Goal: Task Accomplishment & Management: Manage account settings

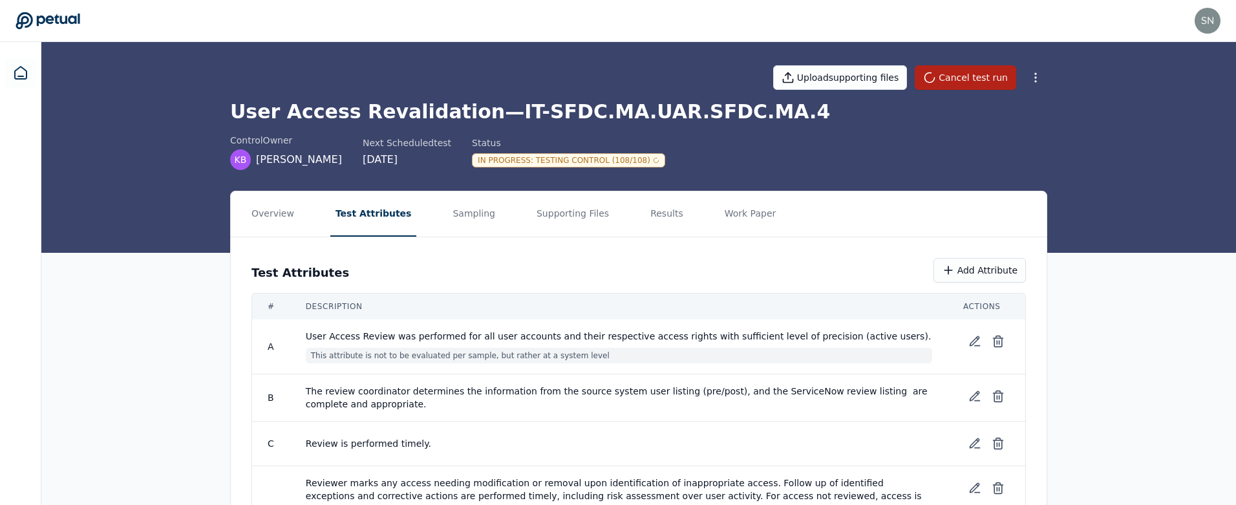
click at [305, 92] on div "Upload supporting files Cancel test run" at bounding box center [638, 77] width 817 height 45
click at [16, 74] on icon at bounding box center [21, 73] width 16 height 16
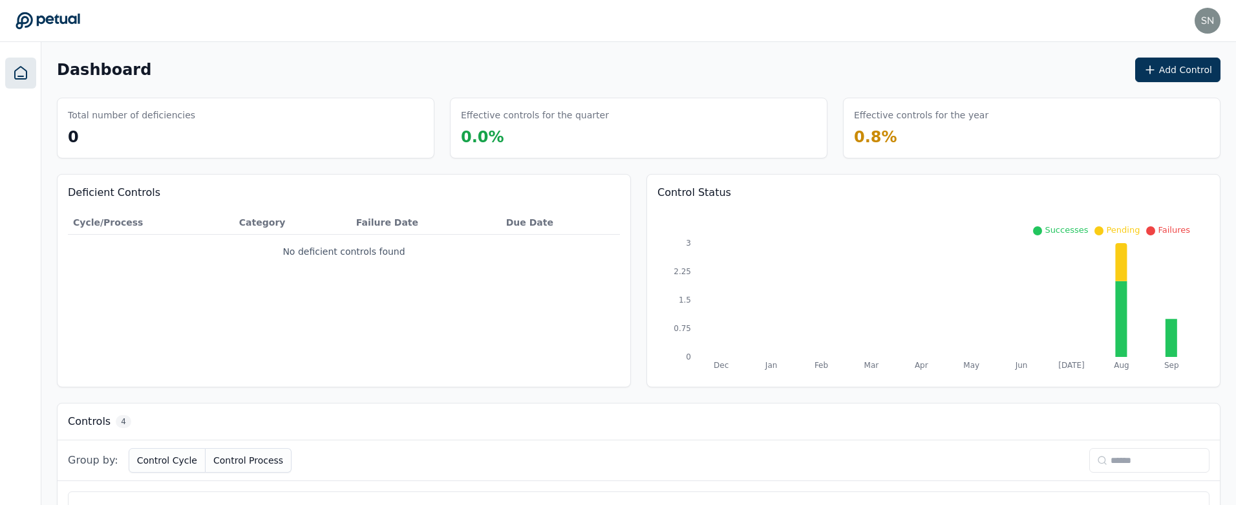
scroll to position [306, 0]
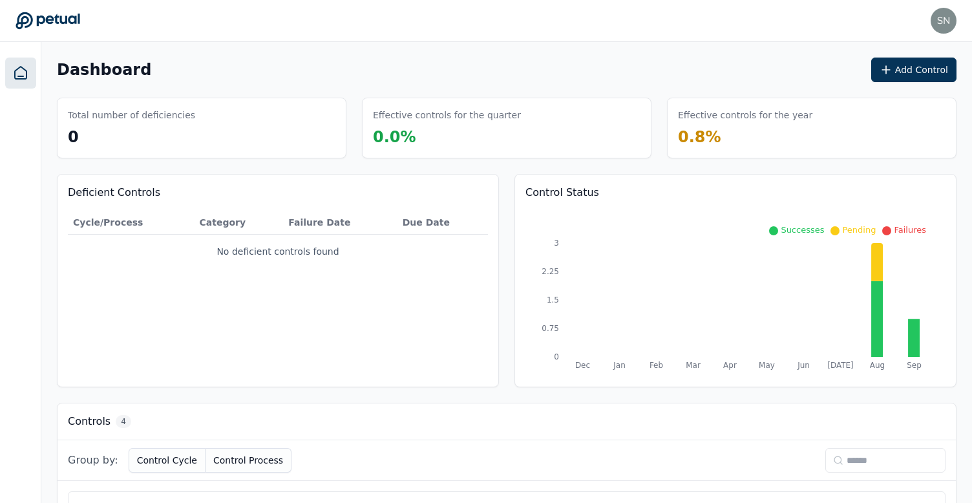
scroll to position [336, 0]
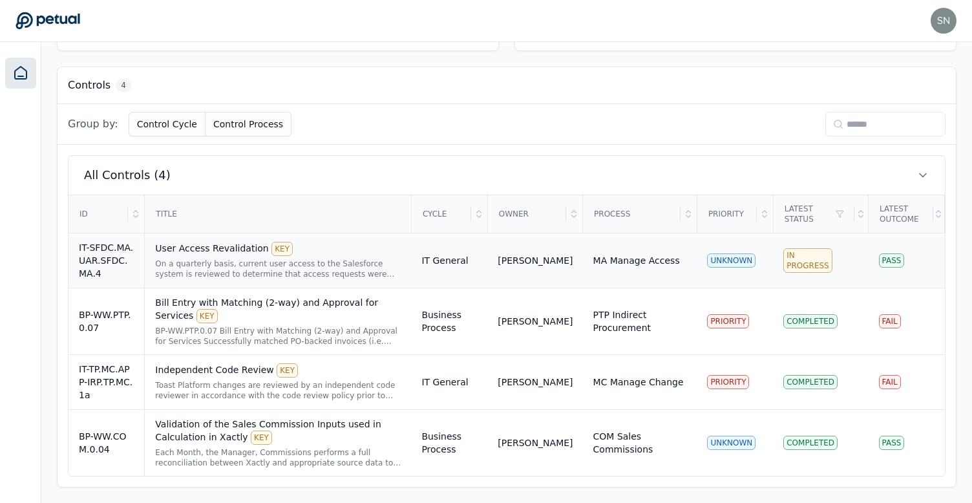
click at [356, 271] on div "On a quarterly basis, current user access to the Salesforce system is reviewed …" at bounding box center [278, 269] width 246 height 21
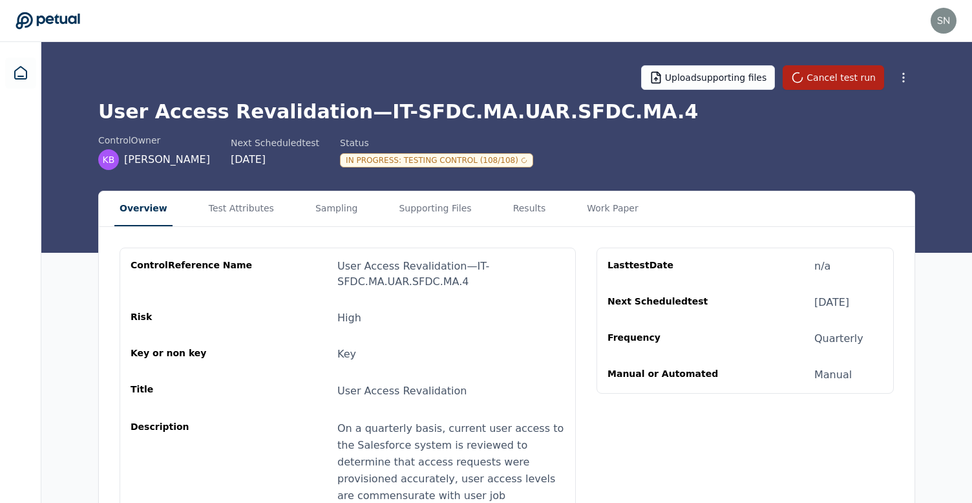
click at [478, 161] on div "In Progress : Testing Control (108/108)" at bounding box center [436, 160] width 193 height 14
click at [473, 99] on div "Upload supporting files Cancel test run" at bounding box center [506, 77] width 817 height 45
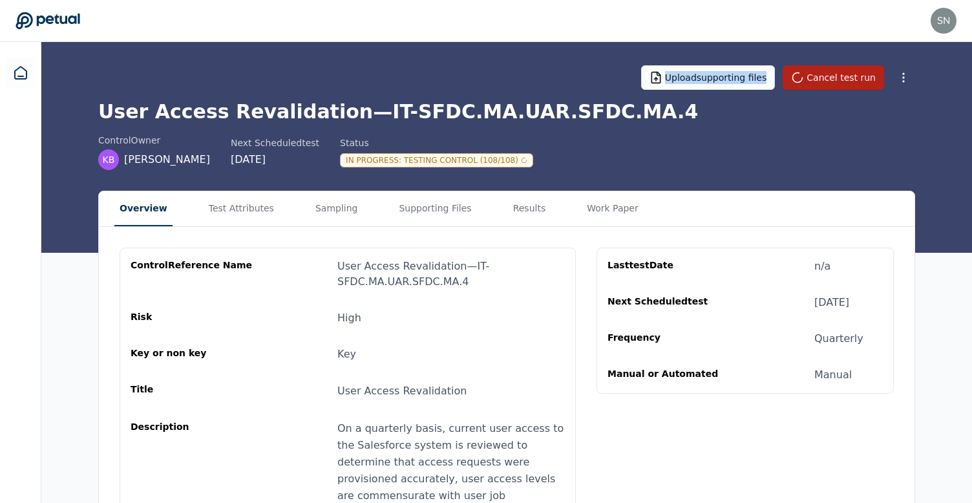
click at [473, 99] on div "Upload supporting files Cancel test run" at bounding box center [506, 77] width 817 height 45
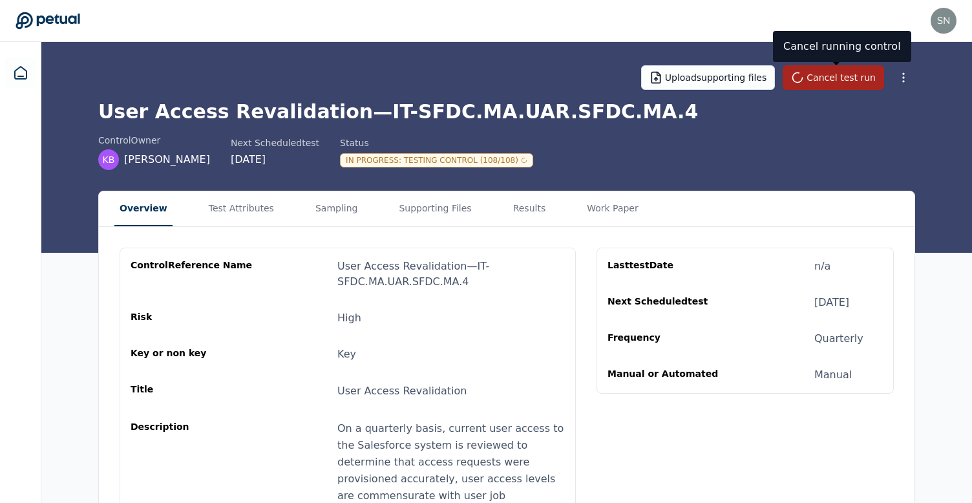
click at [830, 82] on button "Cancel test run" at bounding box center [834, 77] width 102 height 25
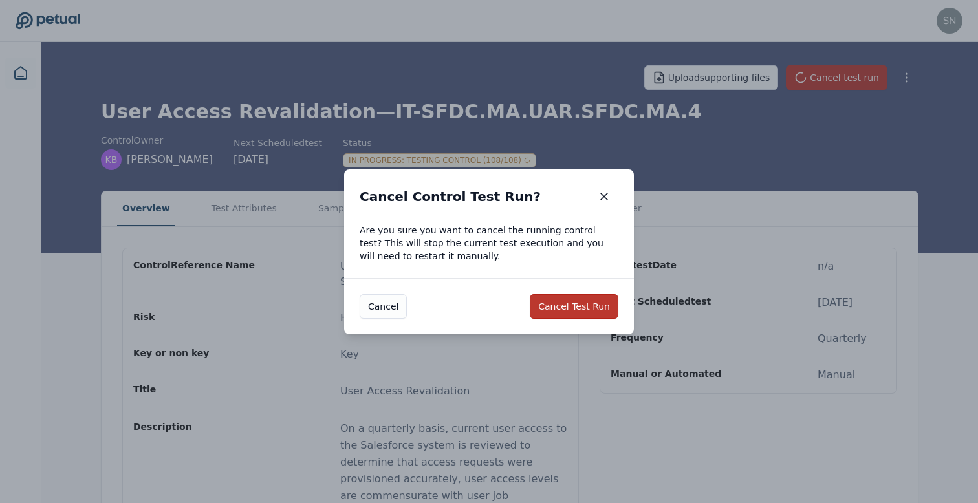
click at [561, 308] on button "Cancel Test Run" at bounding box center [574, 306] width 89 height 25
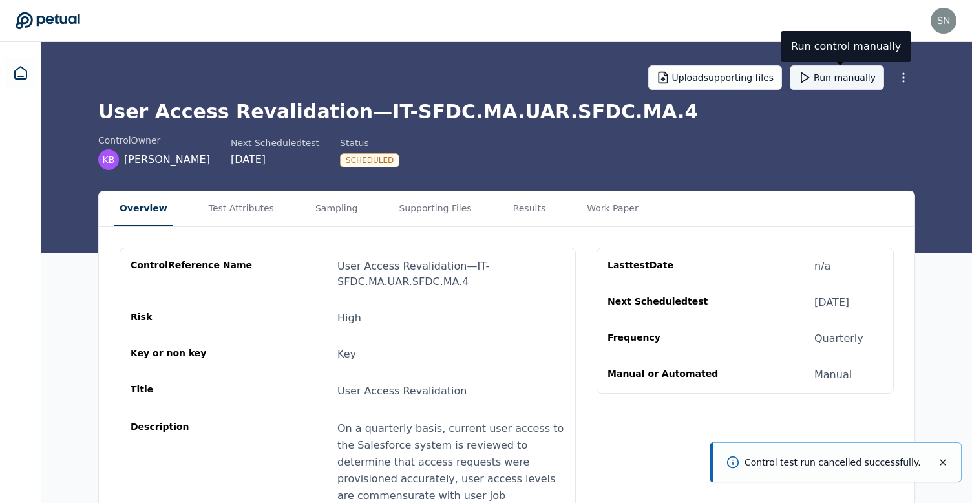
click at [811, 82] on icon at bounding box center [805, 77] width 13 height 13
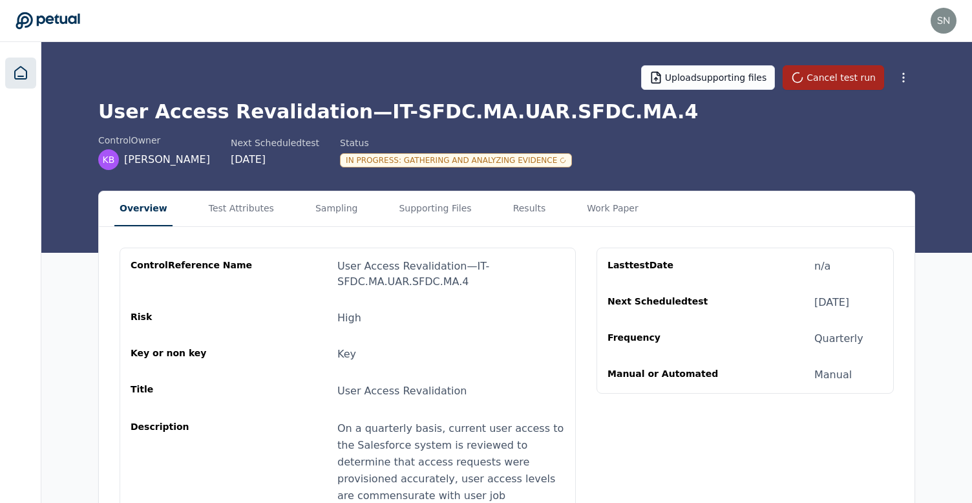
click at [7, 76] on link at bounding box center [20, 73] width 31 height 31
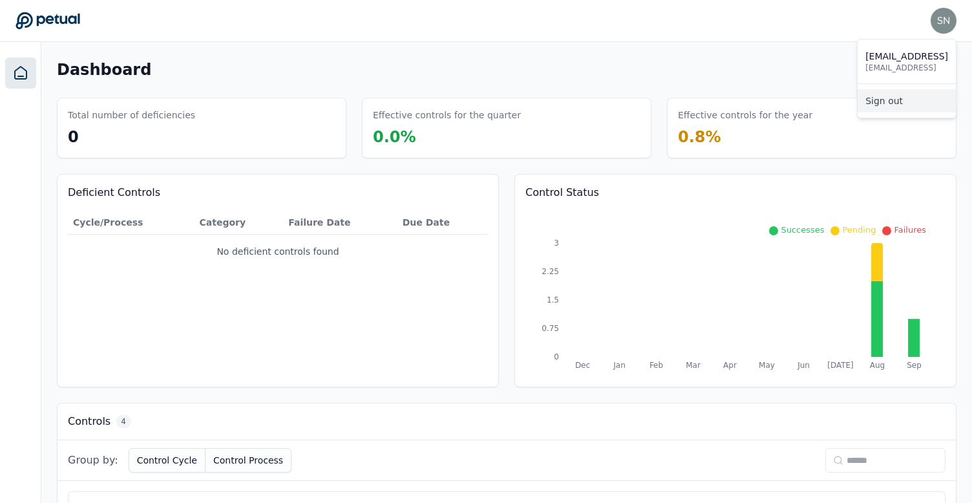
click at [923, 105] on link "Sign out" at bounding box center [907, 100] width 98 height 23
